Goal: Transaction & Acquisition: Obtain resource

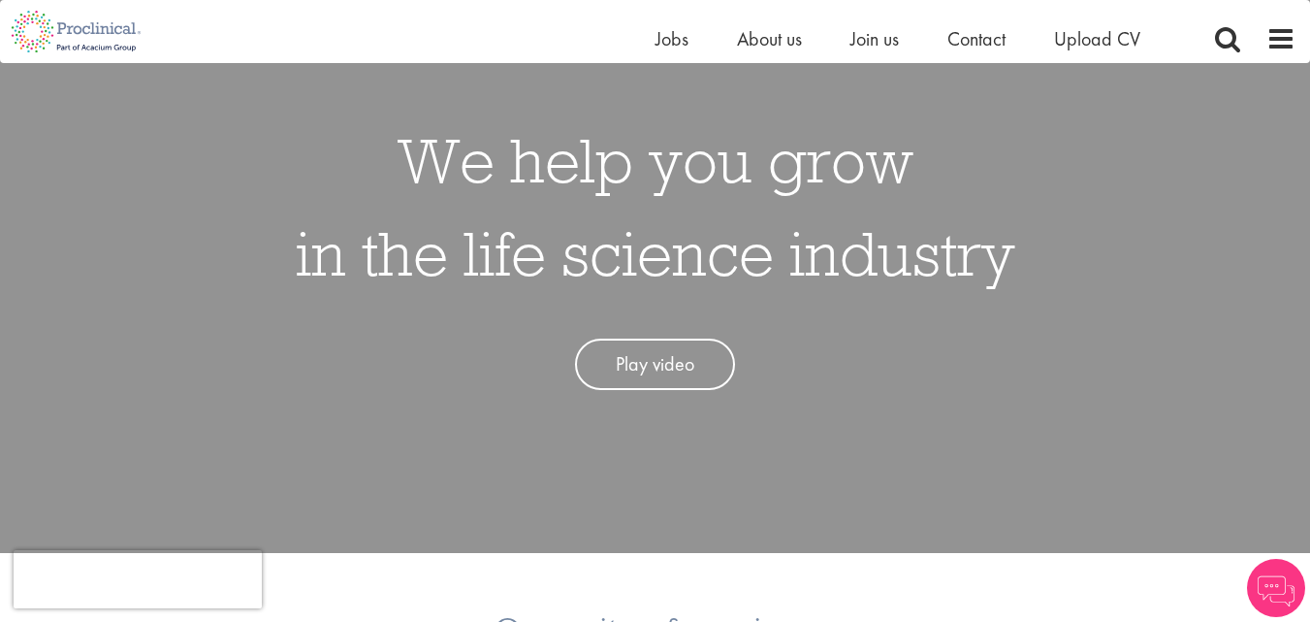
scroll to position [124, 0]
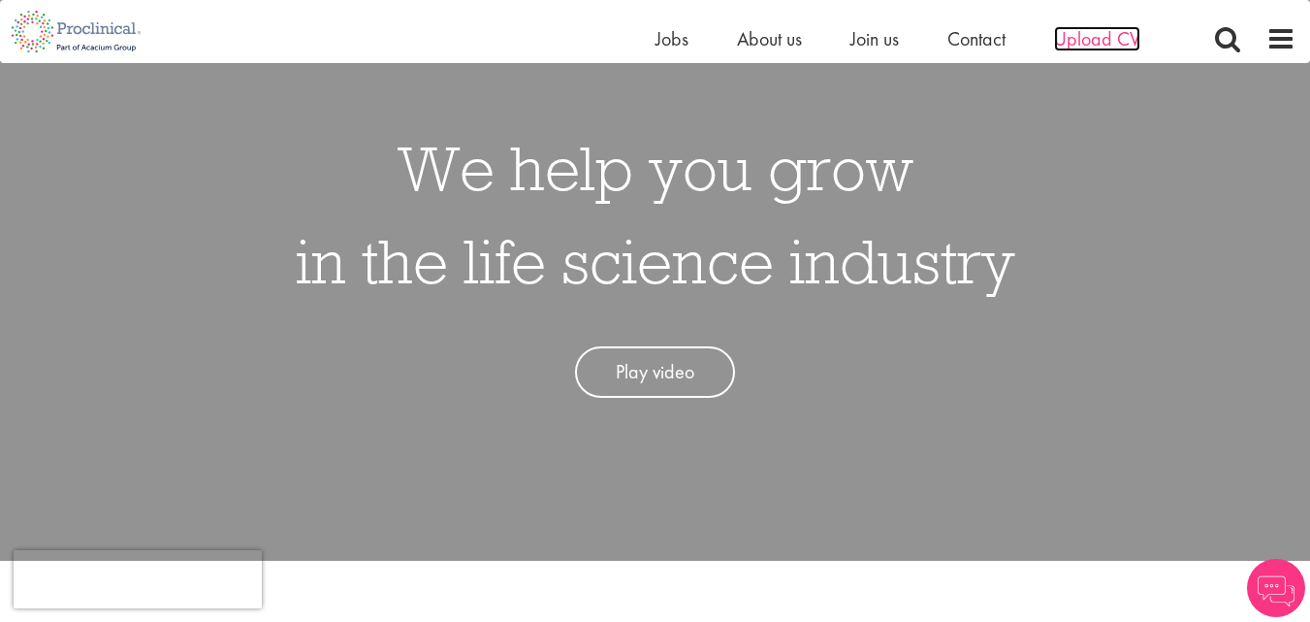
click at [1086, 38] on span "Upload CV" at bounding box center [1097, 38] width 86 height 25
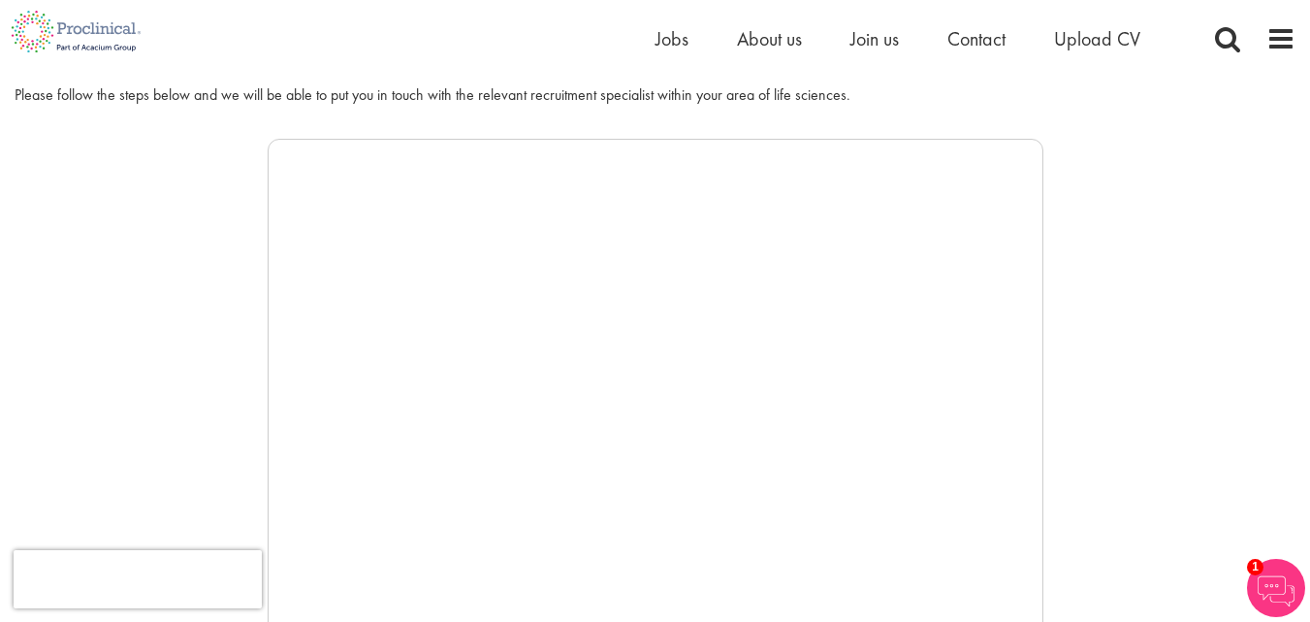
scroll to position [258, 0]
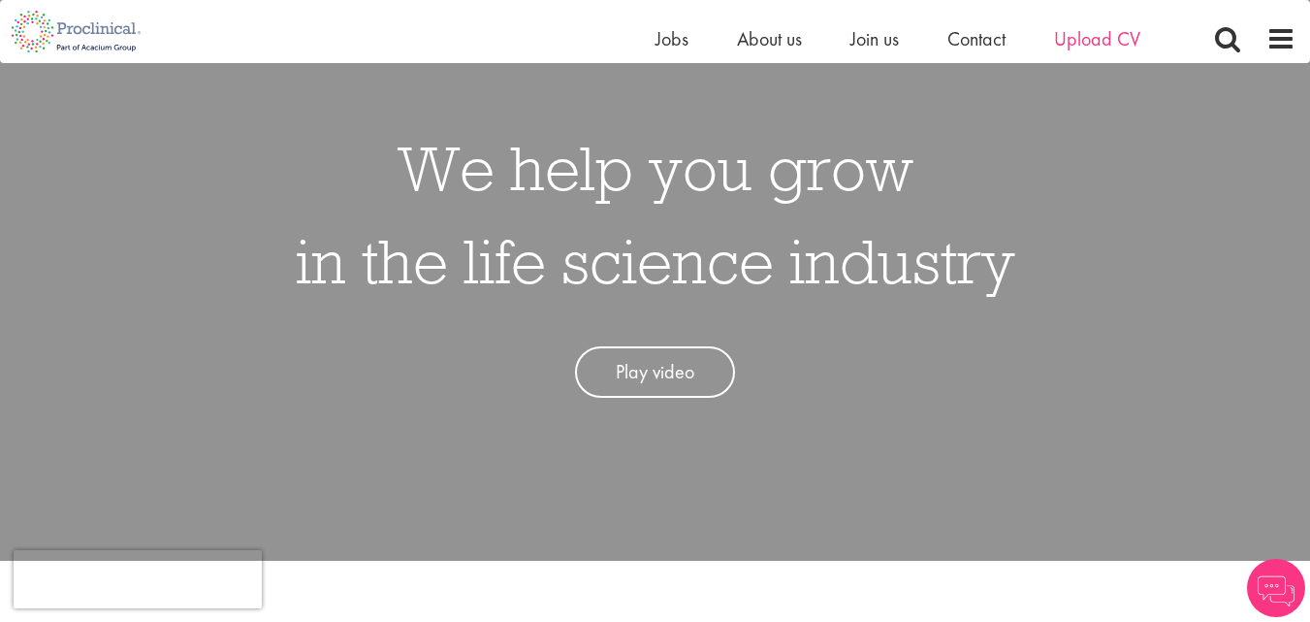
scroll to position [124, 0]
click at [1076, 28] on span "Upload CV" at bounding box center [1097, 38] width 86 height 25
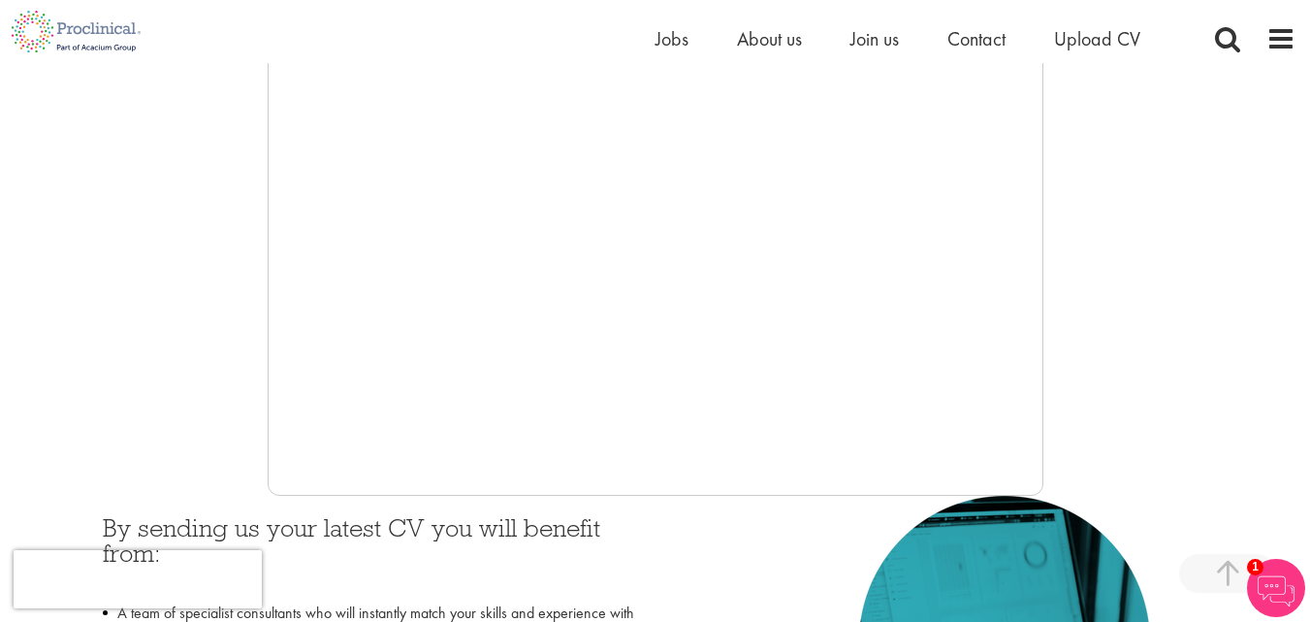
scroll to position [485, 0]
